Goal: Task Accomplishment & Management: Use online tool/utility

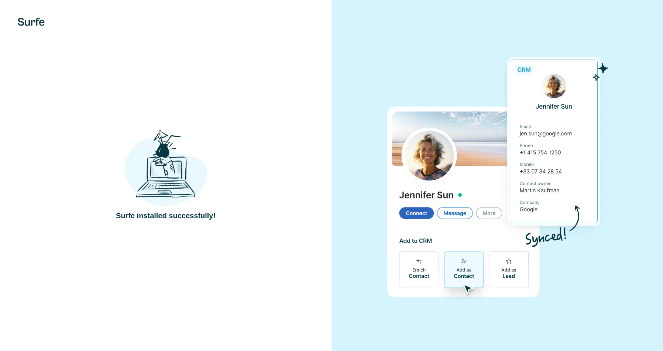
click at [260, 174] on div "Surfe installed successfully!" at bounding box center [166, 175] width 302 height 90
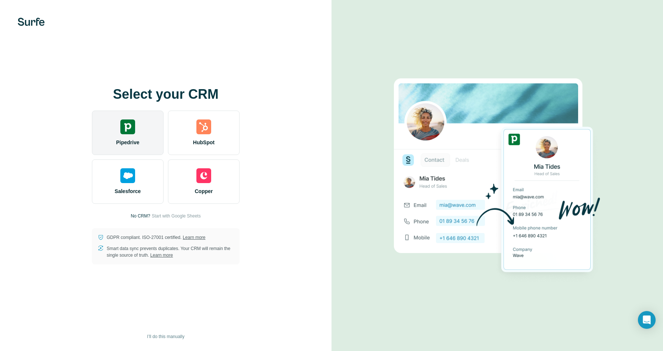
click at [137, 125] on div "Pipedrive" at bounding box center [128, 132] width 72 height 44
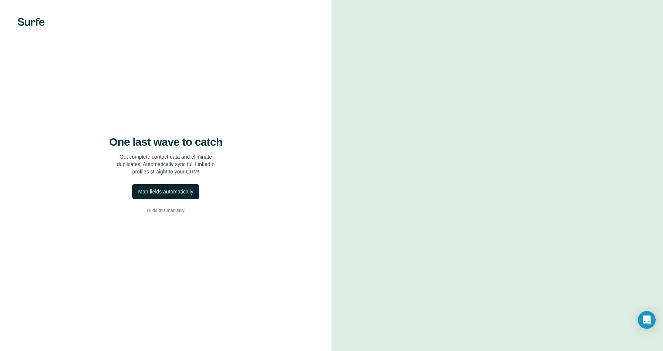
click at [192, 196] on button "Map fields automatically" at bounding box center [165, 191] width 67 height 15
